Goal: Transaction & Acquisition: Purchase product/service

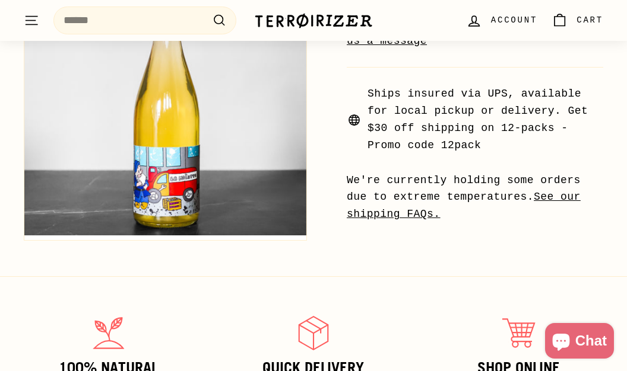
scroll to position [684, 0]
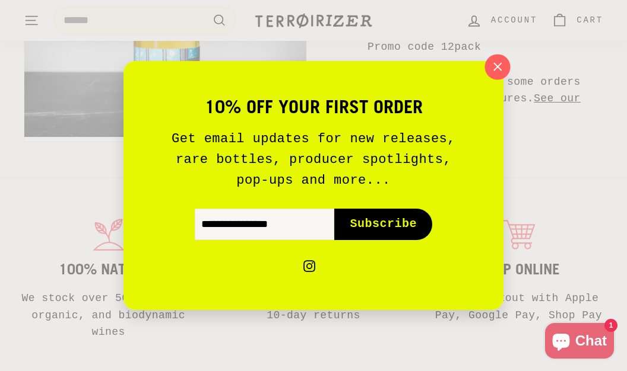
click at [496, 66] on icon "button" at bounding box center [497, 67] width 18 height 18
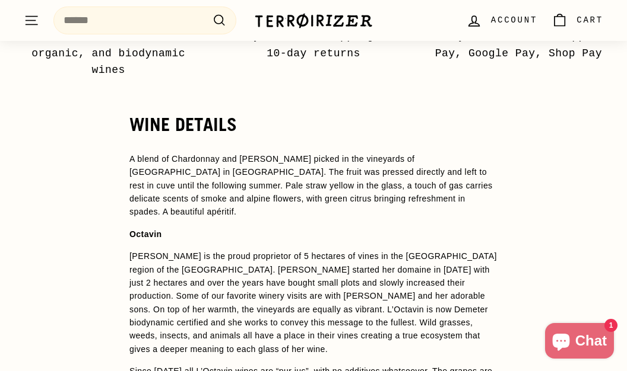
scroll to position [901, 0]
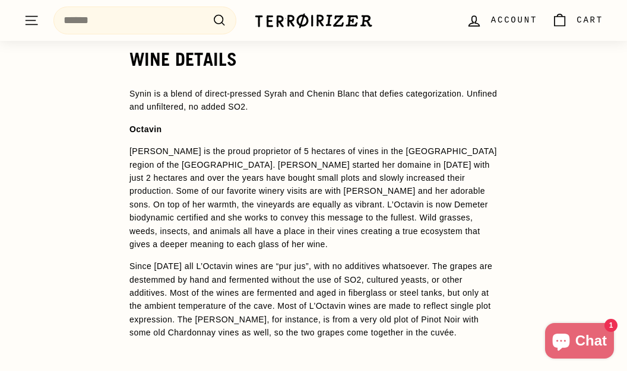
scroll to position [992, 0]
